Goal: Task Accomplishment & Management: Book appointment/travel/reservation

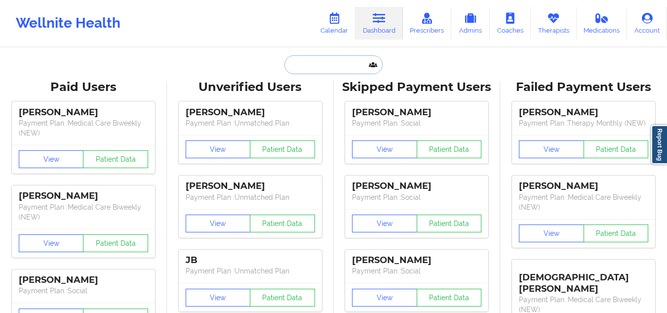
click at [308, 62] on input "text" at bounding box center [333, 64] width 98 height 19
paste input "[PERSON_NAME]"
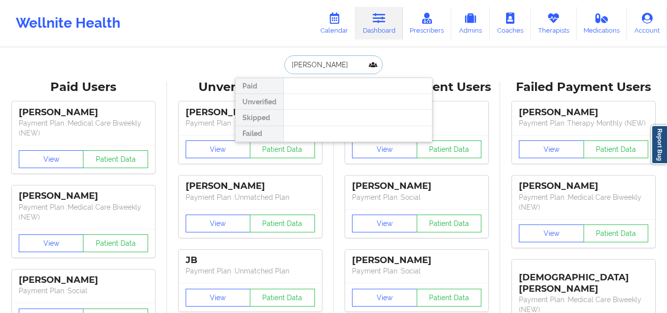
type input "[PERSON_NAME]"
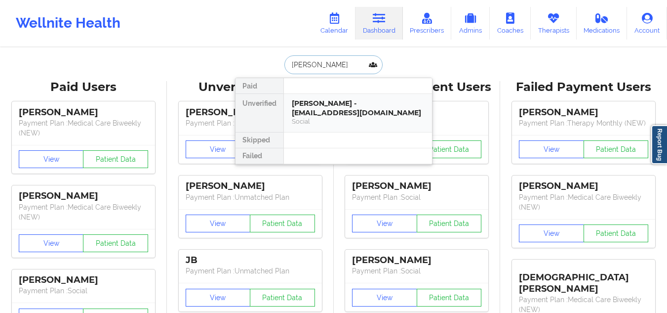
click at [313, 106] on div "[PERSON_NAME] - [EMAIL_ADDRESS][DOMAIN_NAME]" at bounding box center [358, 108] width 132 height 18
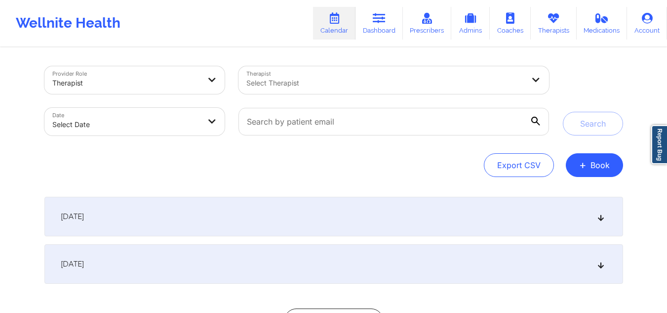
click at [386, 83] on div at bounding box center [385, 83] width 278 height 12
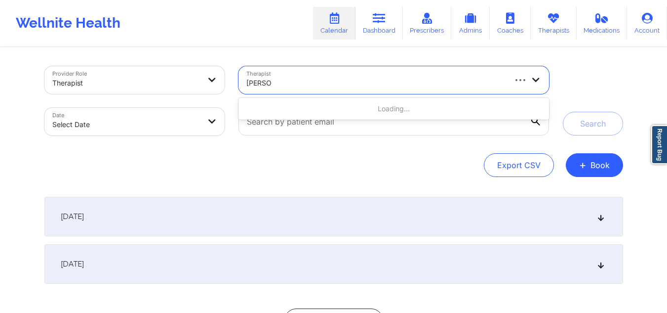
type input "[PERSON_NAME]"
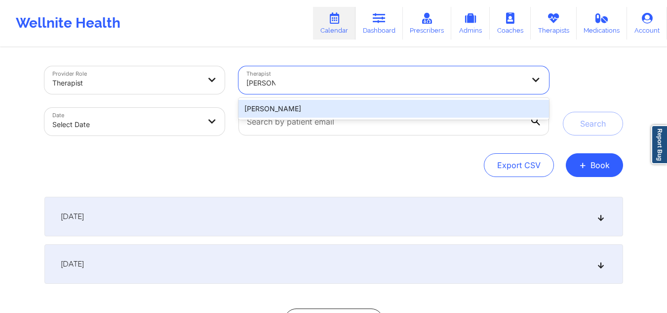
click at [362, 103] on div "[PERSON_NAME]" at bounding box center [394, 109] width 310 height 18
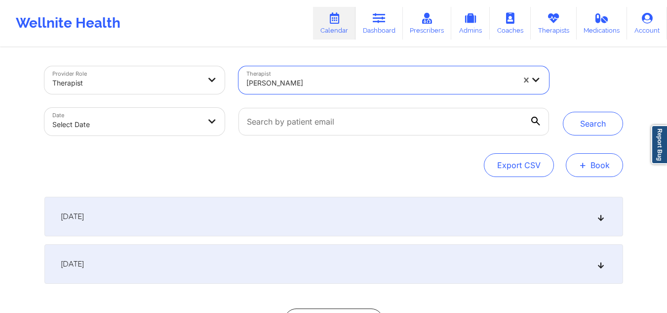
click at [589, 163] on button "+ Book" at bounding box center [594, 165] width 57 height 24
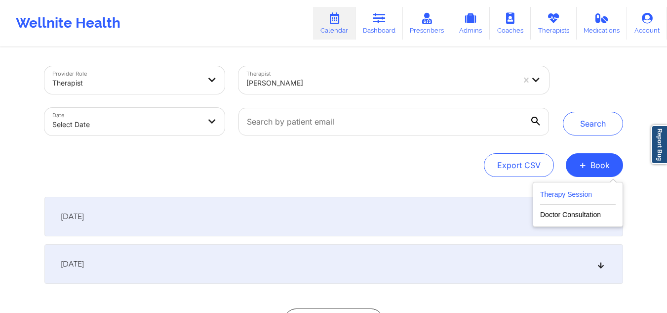
click at [557, 199] on button "Therapy Session" at bounding box center [578, 196] width 76 height 16
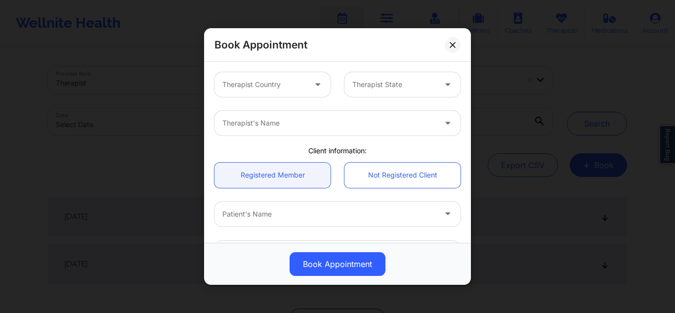
click at [272, 87] on div at bounding box center [263, 85] width 83 height 12
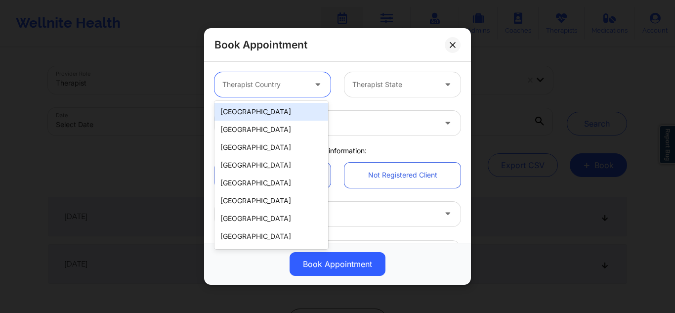
click at [255, 108] on div "[GEOGRAPHIC_DATA]" at bounding box center [271, 112] width 114 height 18
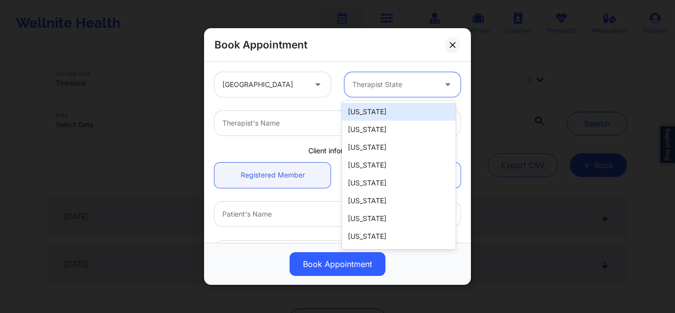
click at [372, 75] on div "Therapist State" at bounding box center [390, 84] width 92 height 25
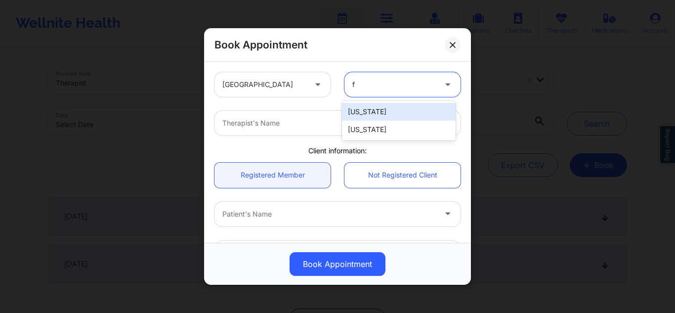
type input "fl"
click at [349, 113] on div "[US_STATE]" at bounding box center [399, 112] width 114 height 18
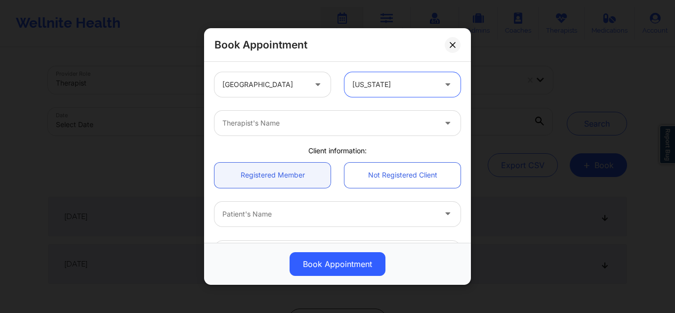
click at [316, 115] on div "Therapist's Name" at bounding box center [325, 123] width 222 height 25
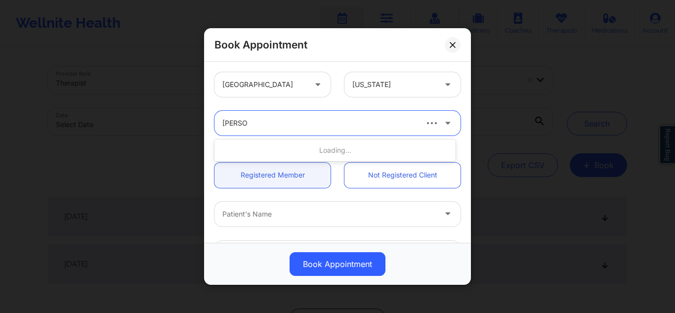
type input "nicole th"
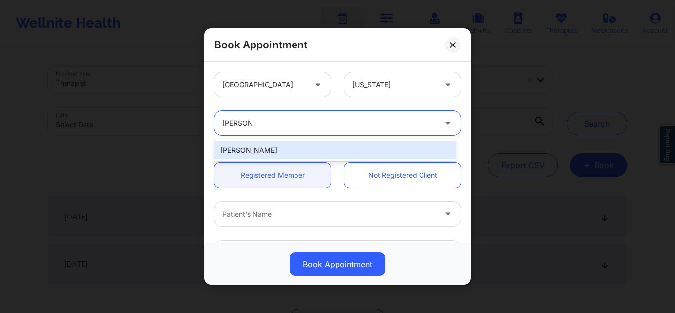
click at [286, 149] on div "[PERSON_NAME]" at bounding box center [334, 150] width 241 height 18
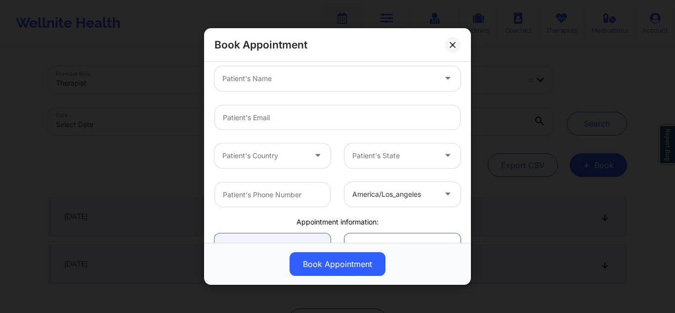
scroll to position [110, 0]
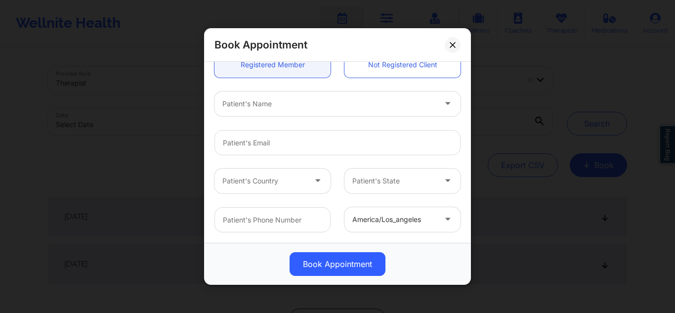
click at [457, 165] on div "Patient's Country Patient's State" at bounding box center [337, 180] width 260 height 39
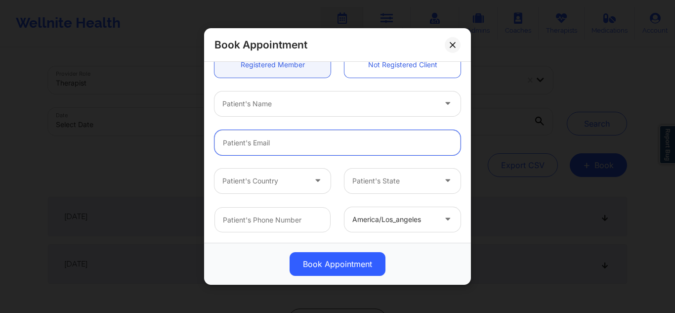
click at [263, 144] on input "email" at bounding box center [337, 141] width 246 height 25
type input "steph"
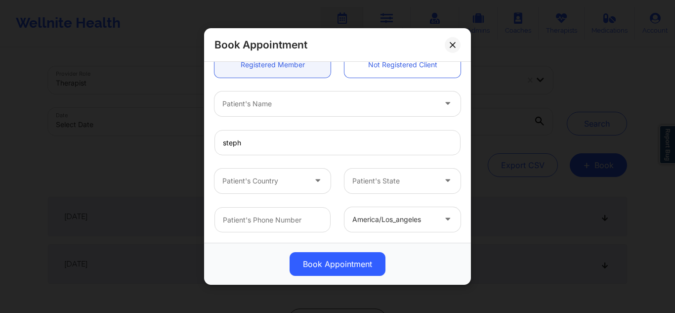
click at [365, 103] on div at bounding box center [328, 104] width 213 height 12
type input "step"
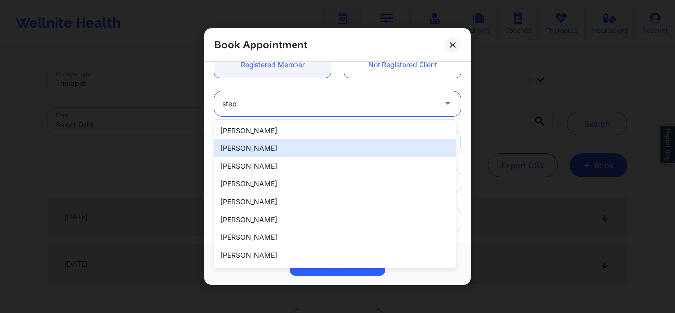
click at [307, 150] on div "[PERSON_NAME]" at bounding box center [334, 148] width 241 height 18
type input "[EMAIL_ADDRESS][DOMAIN_NAME]"
type input "[PHONE_NUMBER]"
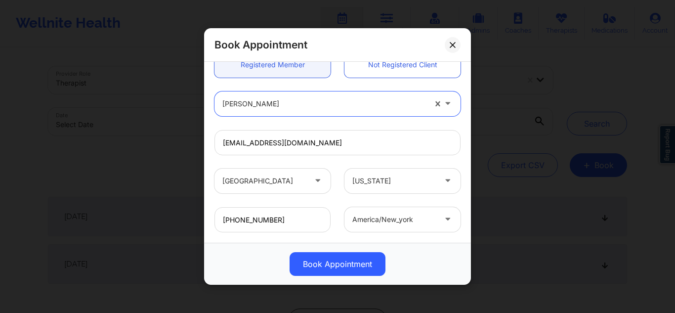
scroll to position [239, 0]
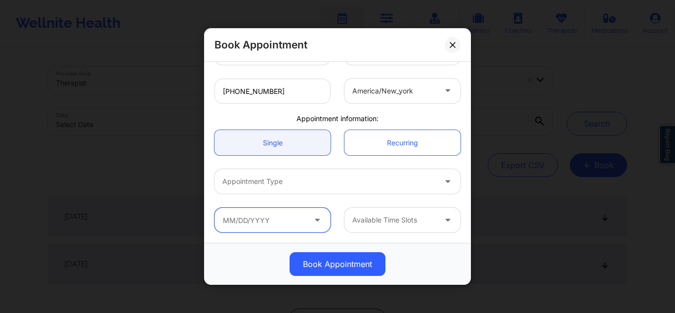
click at [264, 216] on input "text" at bounding box center [272, 219] width 116 height 25
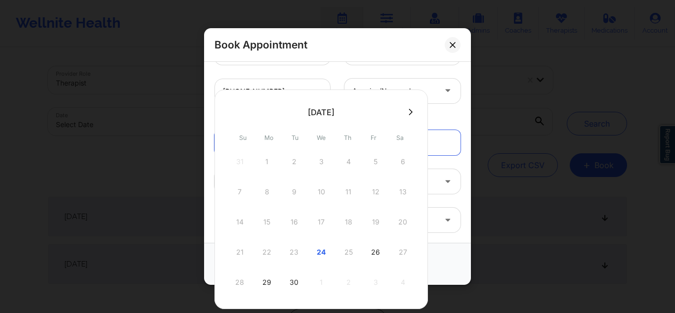
click at [411, 109] on icon at bounding box center [410, 111] width 4 height 7
click at [371, 160] on div "3" at bounding box center [375, 162] width 25 height 28
type input "10/03/2025"
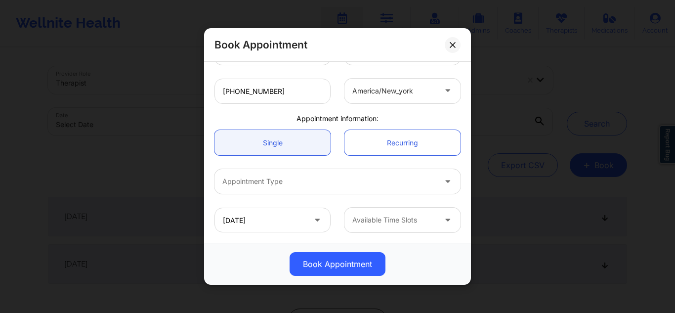
click at [365, 219] on div at bounding box center [393, 220] width 83 height 12
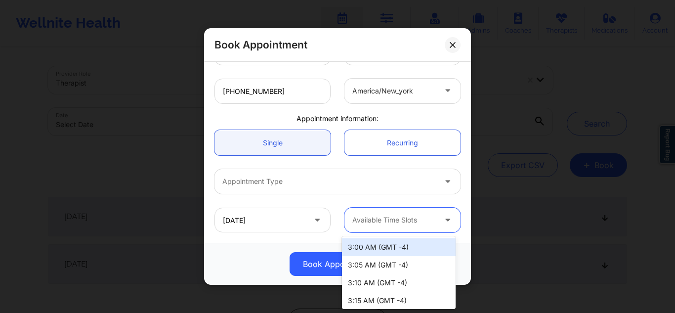
click at [365, 247] on div "3:00 AM (GMT -4)" at bounding box center [399, 247] width 114 height 18
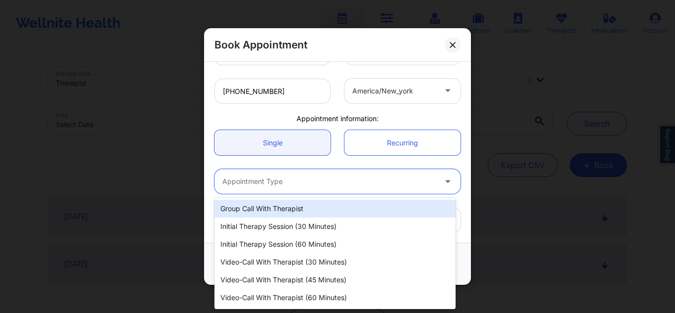
click at [376, 185] on div at bounding box center [328, 181] width 213 height 12
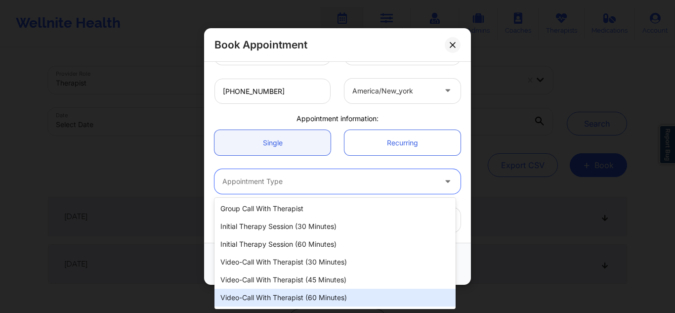
click at [281, 295] on div "Video-Call with Therapist (60 minutes)" at bounding box center [334, 297] width 241 height 18
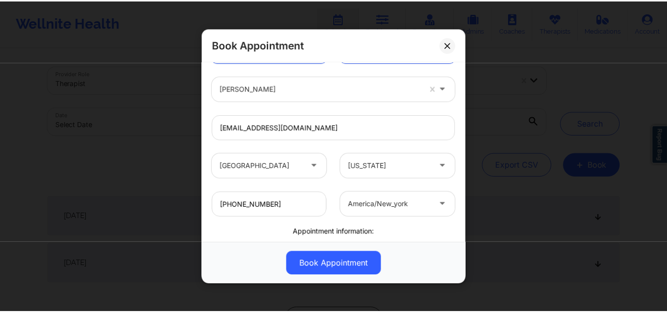
scroll to position [102, 0]
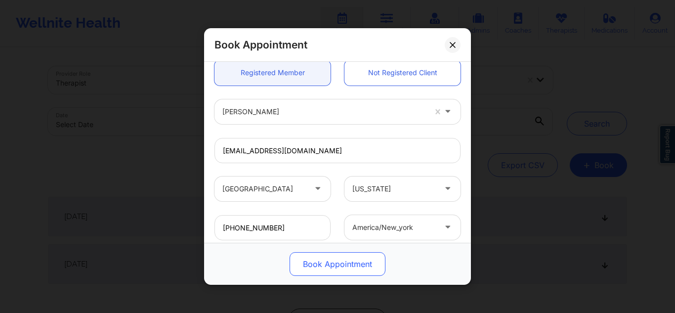
click at [333, 266] on button "Book Appointment" at bounding box center [337, 264] width 96 height 24
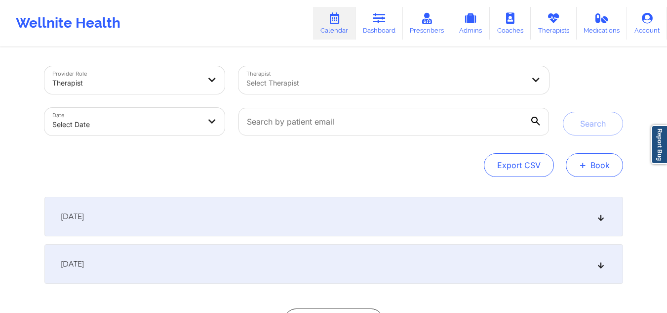
click at [596, 169] on button "+ Book" at bounding box center [594, 165] width 57 height 24
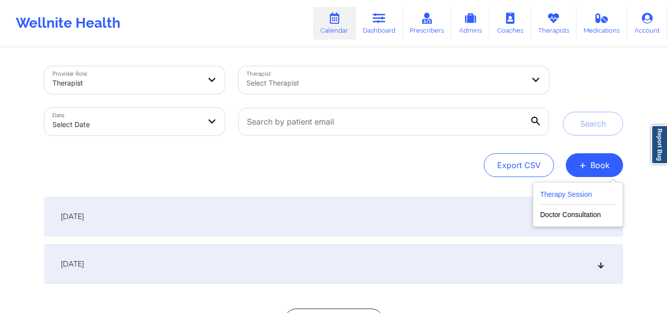
click at [577, 192] on button "Therapy Session" at bounding box center [578, 196] width 76 height 16
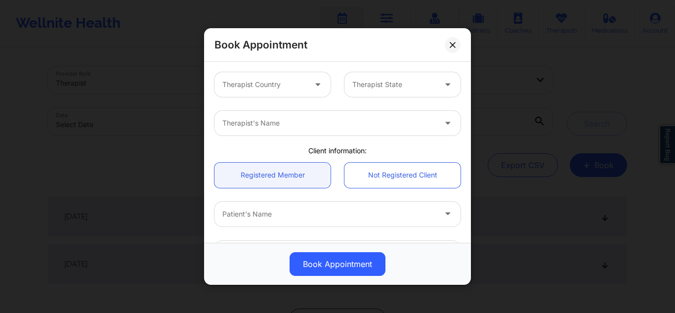
click at [279, 89] on div at bounding box center [263, 85] width 83 height 12
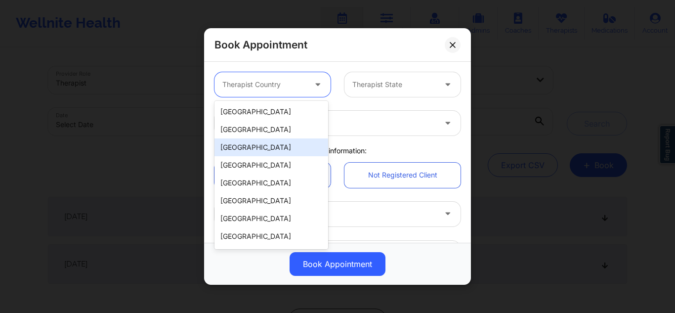
click at [256, 138] on div "[GEOGRAPHIC_DATA]" at bounding box center [271, 147] width 114 height 18
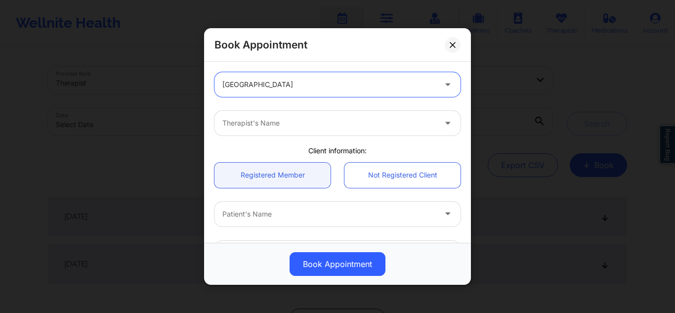
click at [298, 80] on div at bounding box center [328, 85] width 213 height 12
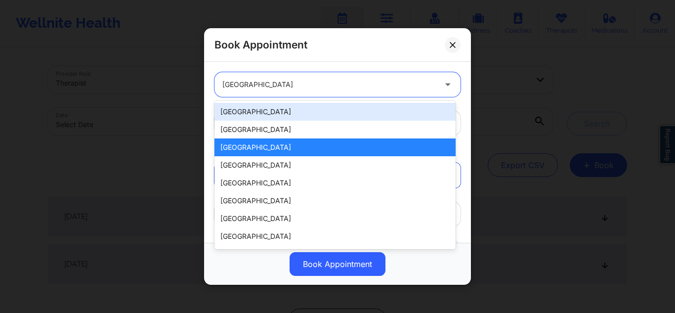
click at [273, 116] on div "[GEOGRAPHIC_DATA]" at bounding box center [334, 112] width 241 height 18
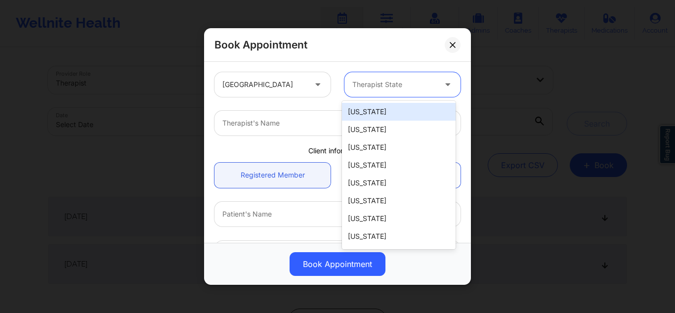
click at [381, 87] on div at bounding box center [393, 85] width 83 height 12
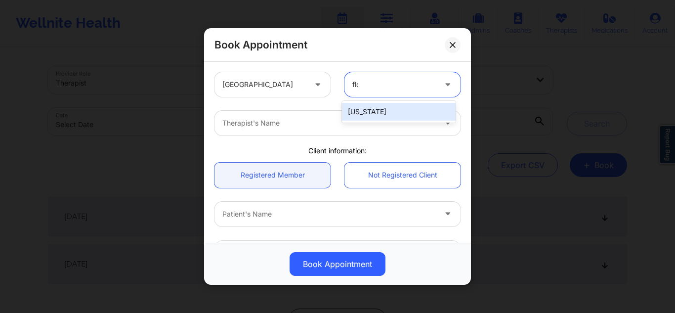
type input "[PERSON_NAME]"
click at [370, 107] on div "[US_STATE]" at bounding box center [399, 112] width 114 height 18
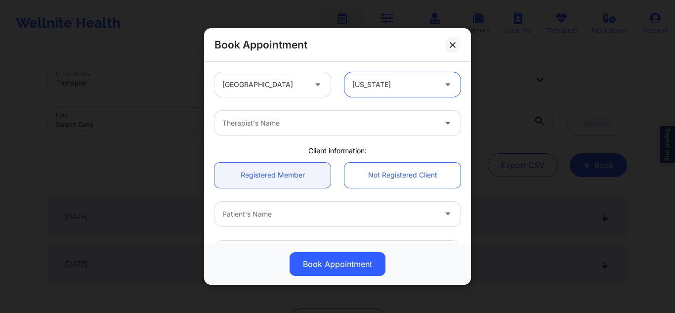
click at [339, 122] on div at bounding box center [328, 123] width 213 height 12
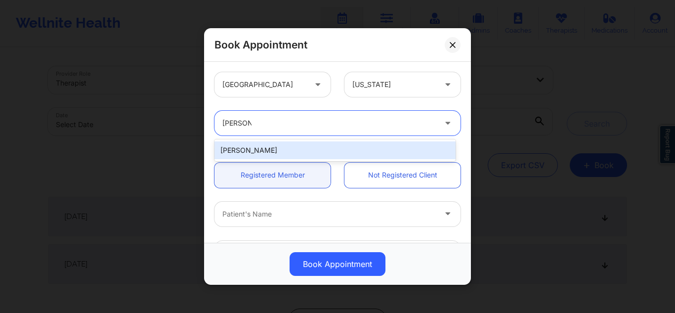
type input "nicole thwe"
click at [316, 145] on div "[PERSON_NAME]" at bounding box center [334, 150] width 241 height 18
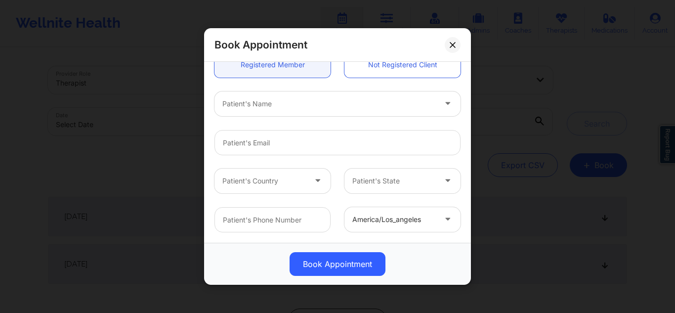
scroll to position [116, 0]
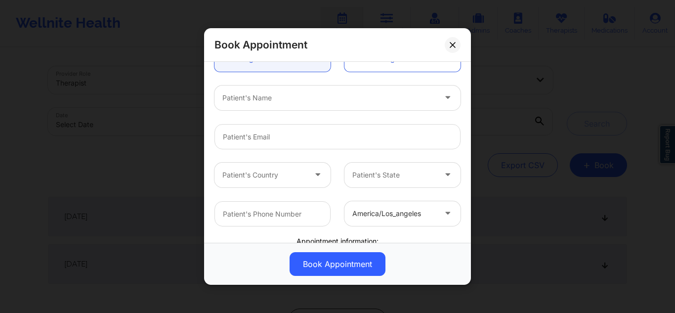
click at [272, 96] on div at bounding box center [328, 98] width 213 height 12
type input "step"
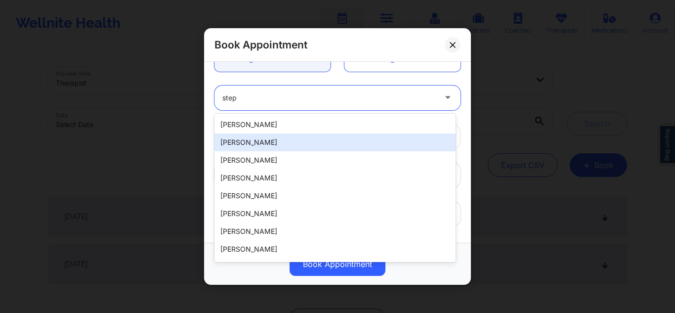
click at [261, 135] on div "[PERSON_NAME]" at bounding box center [334, 142] width 241 height 18
type input "[EMAIL_ADDRESS][DOMAIN_NAME]"
type input "[PHONE_NUMBER]"
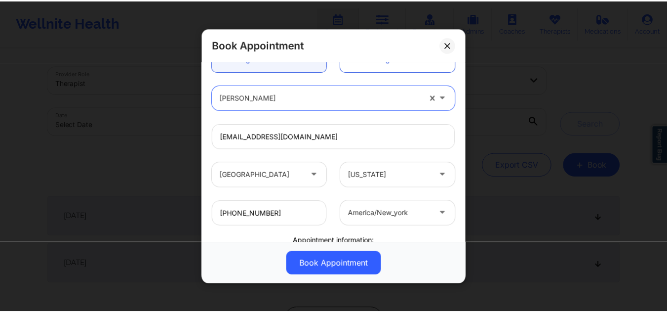
scroll to position [239, 0]
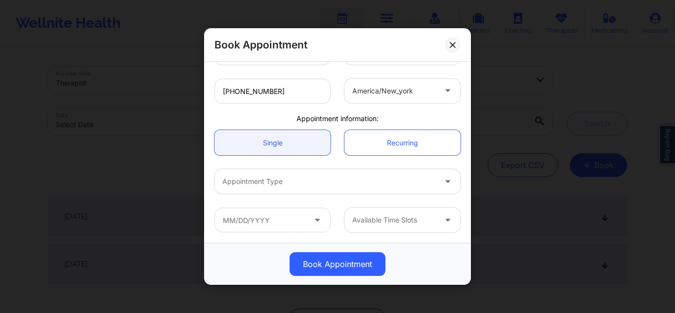
click at [373, 187] on div at bounding box center [328, 181] width 213 height 12
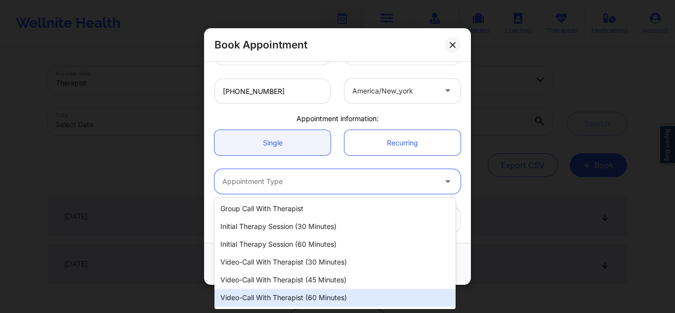
click at [307, 294] on div "Video-Call with Therapist (60 minutes)" at bounding box center [334, 297] width 241 height 18
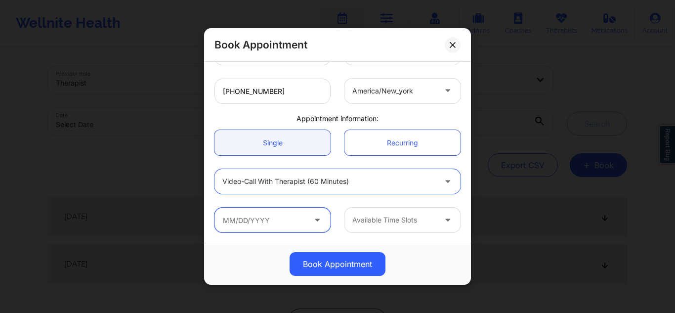
click at [277, 215] on input "text" at bounding box center [272, 219] width 116 height 25
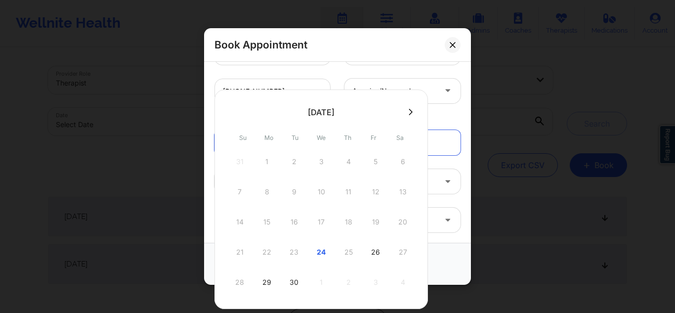
click at [408, 109] on button at bounding box center [410, 112] width 10 height 8
click at [372, 161] on div "3" at bounding box center [375, 162] width 25 height 28
type input "10/03/2025"
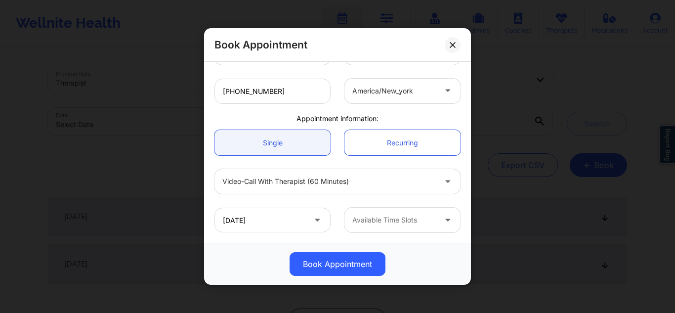
click at [395, 211] on div "Available Time Slots" at bounding box center [390, 219] width 92 height 25
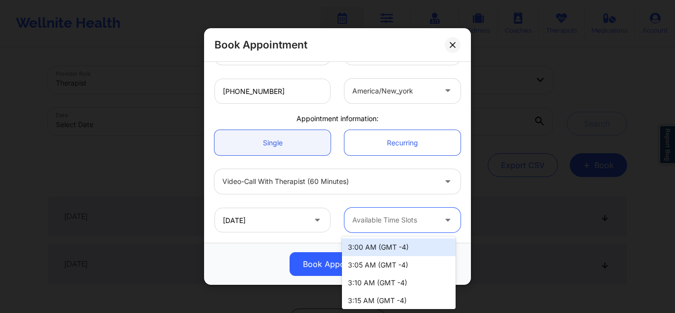
click at [378, 247] on div "3:00 AM (GMT -4)" at bounding box center [399, 247] width 114 height 18
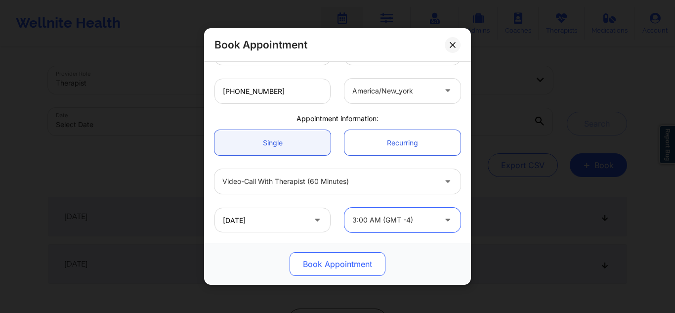
click at [354, 259] on button "Book Appointment" at bounding box center [337, 264] width 96 height 24
